Goal: Check status: Check status

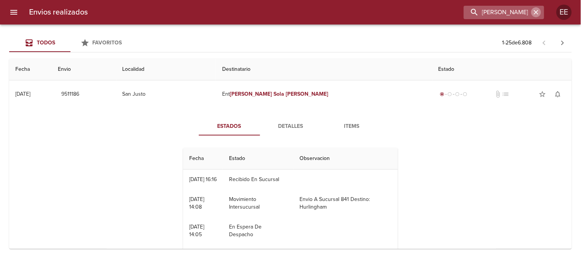
click at [535, 14] on icon "button" at bounding box center [536, 12] width 5 height 5
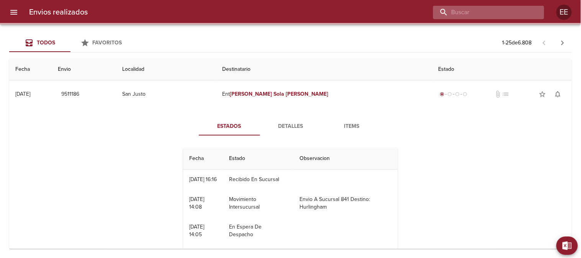
click at [512, 10] on input "buscar" at bounding box center [482, 12] width 98 height 13
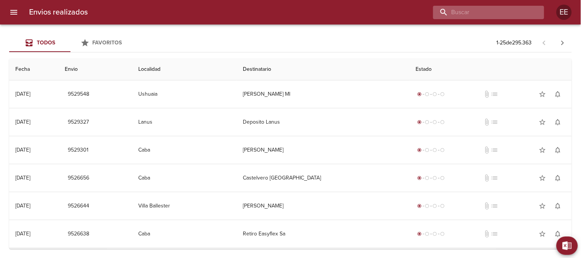
paste input "9523475"
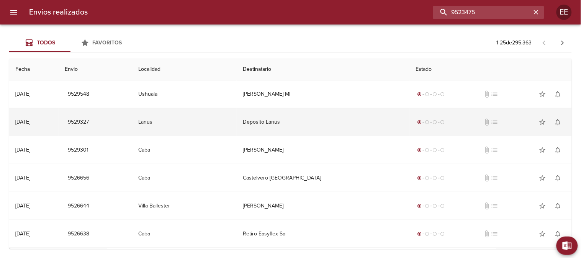
type input "9523475"
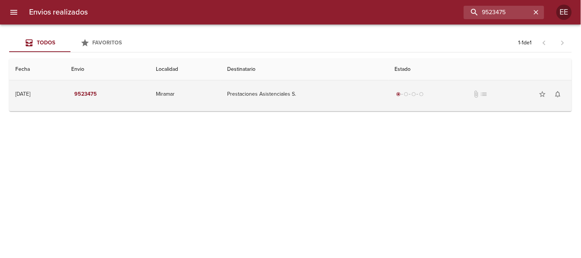
click at [216, 93] on td "Miramar" at bounding box center [185, 94] width 71 height 28
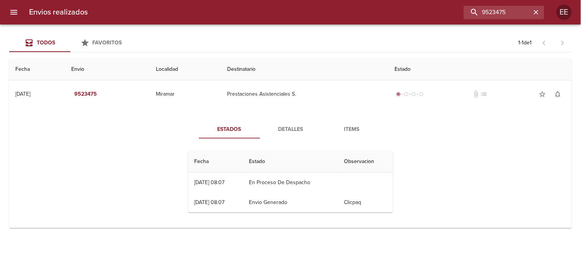
click at [294, 128] on span "Detalles" at bounding box center [291, 130] width 52 height 10
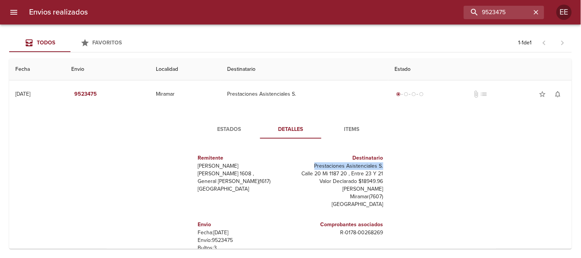
drag, startPoint x: 301, startPoint y: 165, endPoint x: 389, endPoint y: 165, distance: 87.3
click at [389, 165] on div "Remitente [PERSON_NAME] [PERSON_NAME][STREET_ADDRESS][PERSON_NAME] Destinatario…" at bounding box center [290, 221] width 211 height 153
copy p "Prestaciones Asistenciales S."
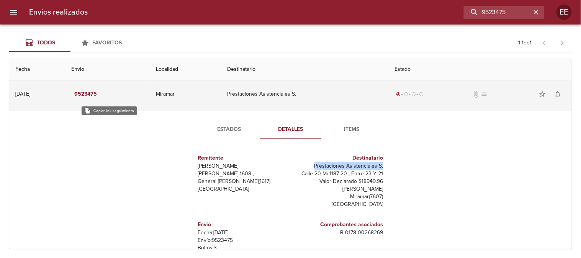
click at [97, 93] on em "9523475" at bounding box center [85, 95] width 23 height 10
